Goal: Find specific page/section: Find specific page/section

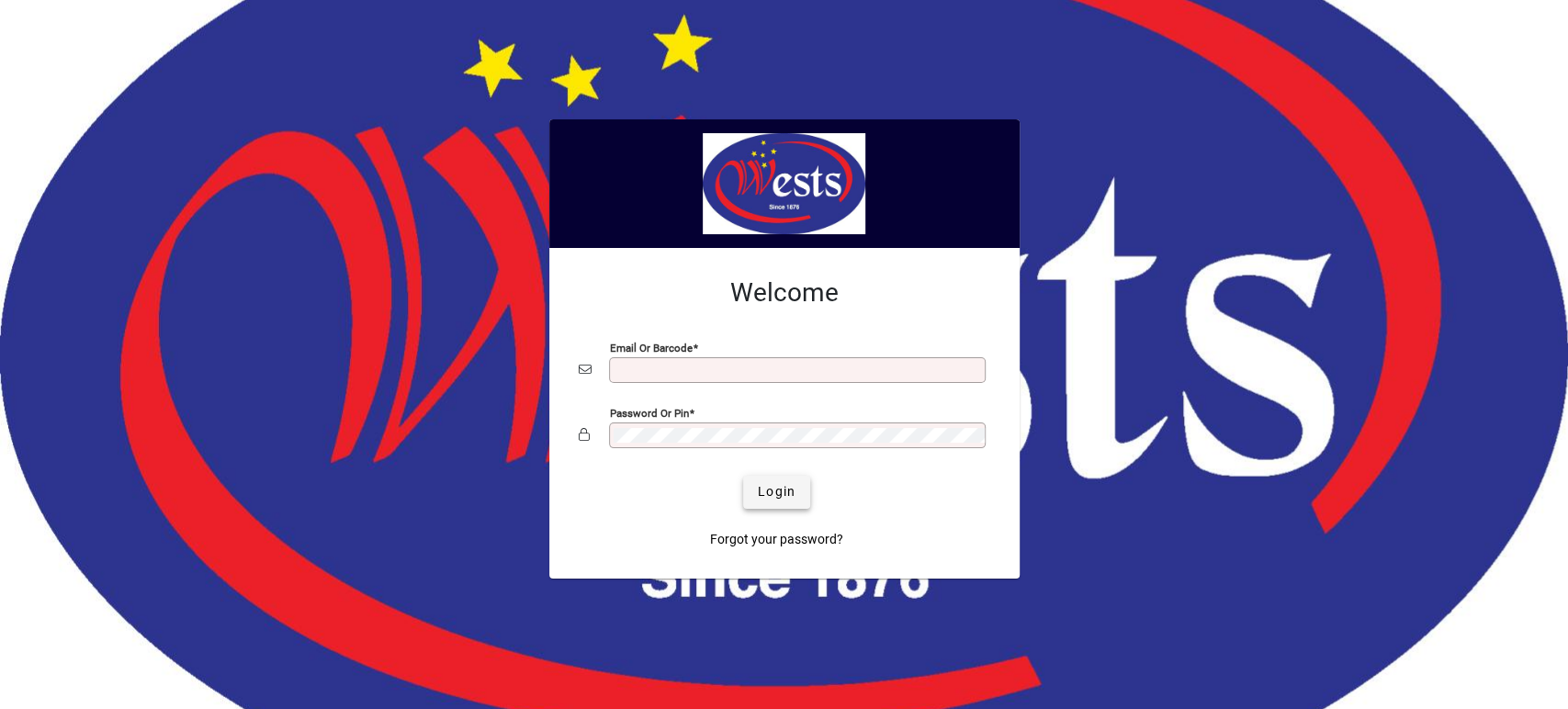
type input "**********"
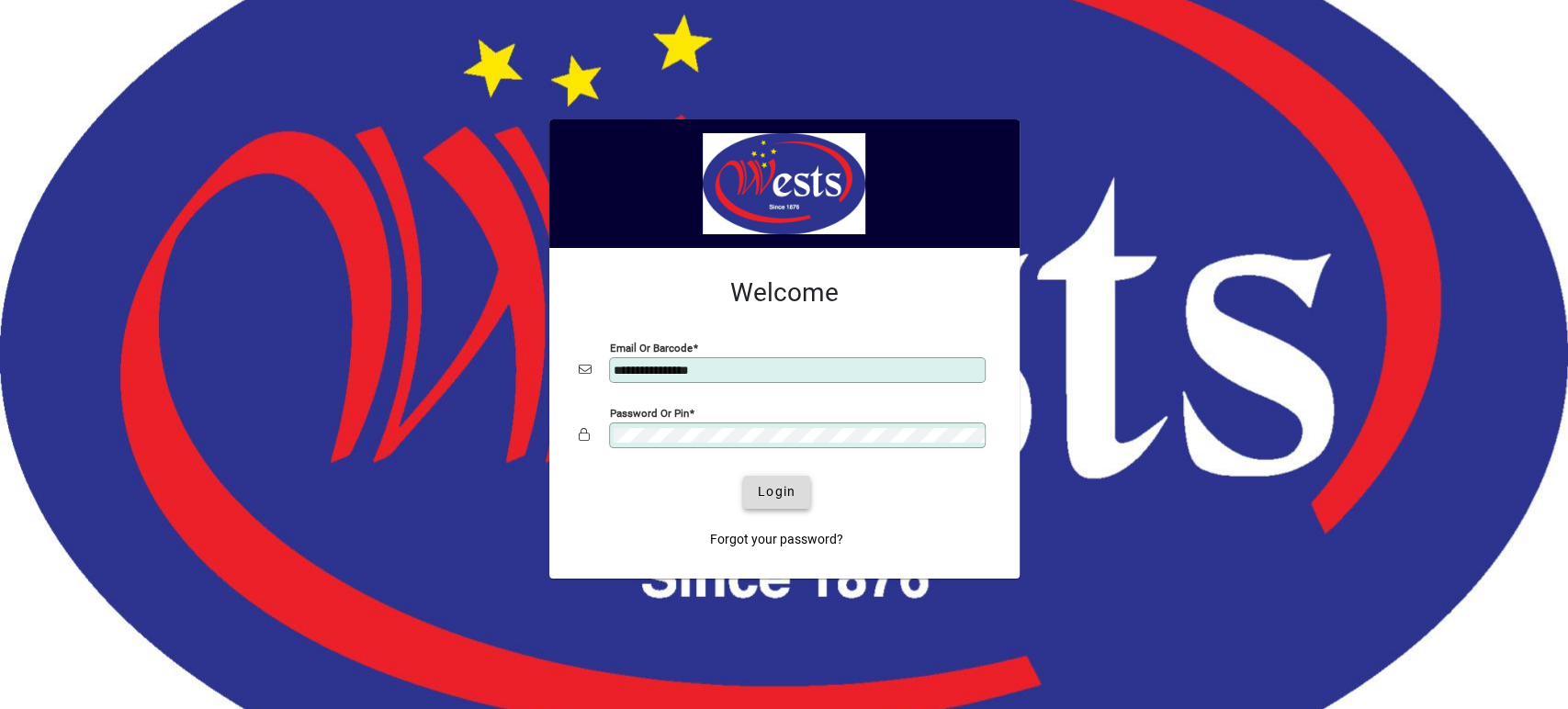
click at [765, 496] on span "Login" at bounding box center [776, 492] width 38 height 20
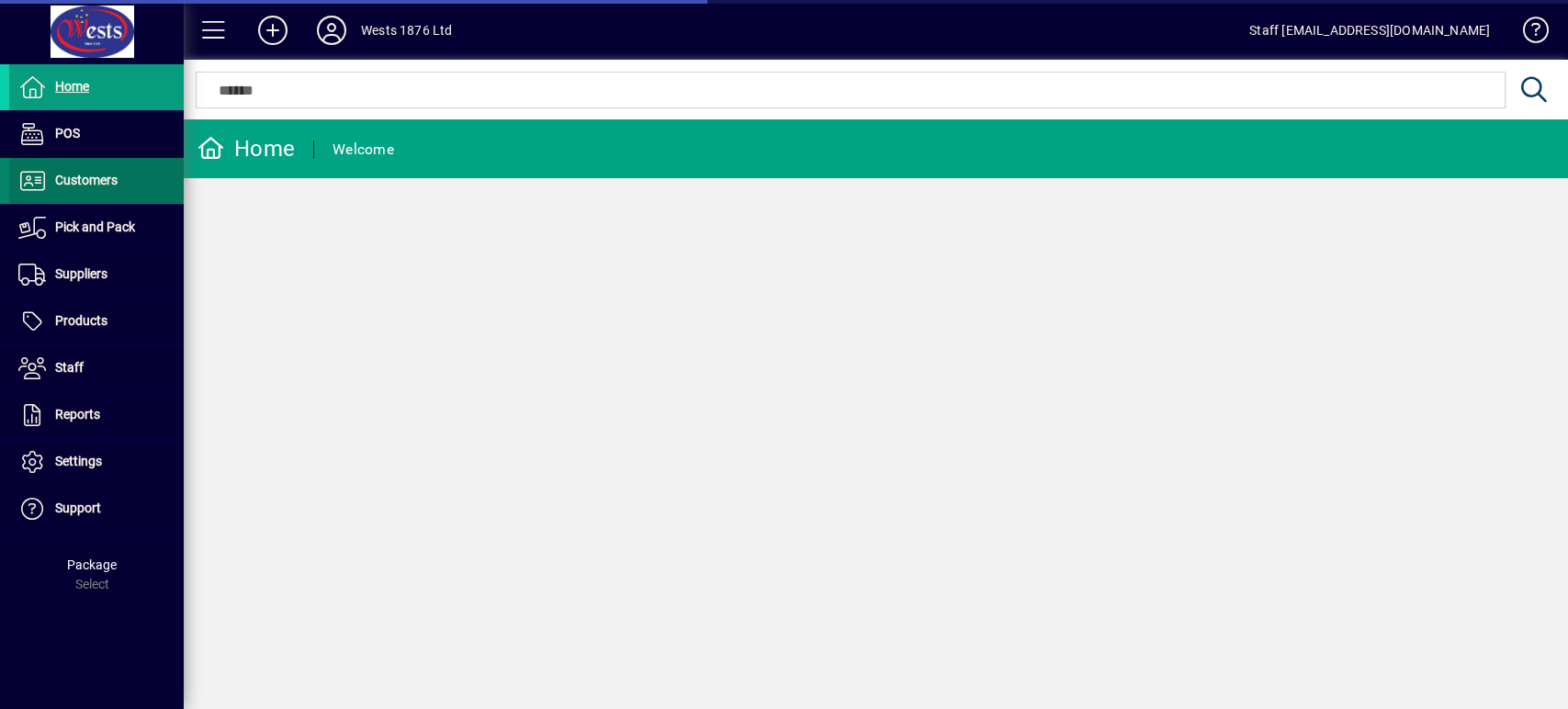
click at [127, 186] on span at bounding box center [97, 180] width 175 height 44
